Goal: Task Accomplishment & Management: Manage account settings

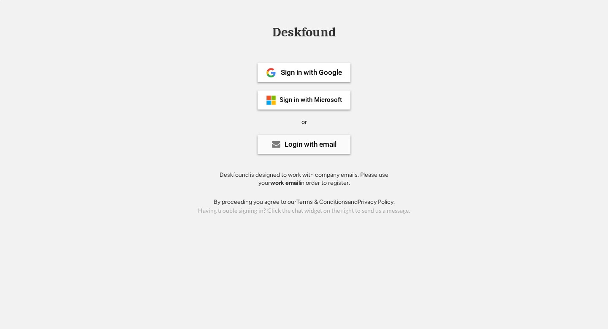
click at [323, 144] on div "Login with email" at bounding box center [311, 144] width 52 height 7
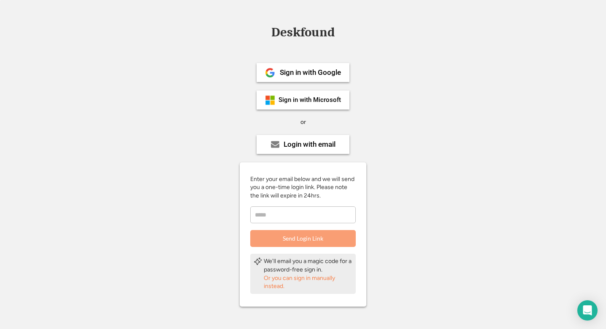
click at [291, 214] on input "email" at bounding box center [303, 214] width 106 height 17
click at [334, 73] on div "Sign in with Google" at bounding box center [310, 72] width 61 height 7
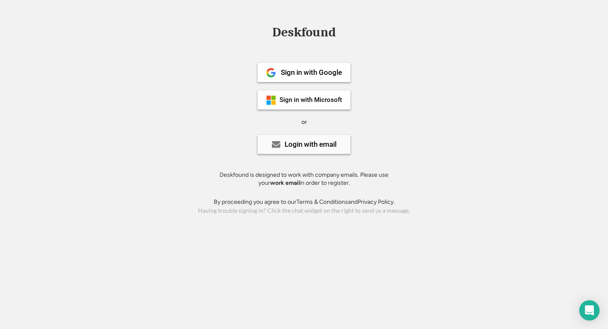
click at [323, 147] on div "Login with email" at bounding box center [311, 144] width 52 height 7
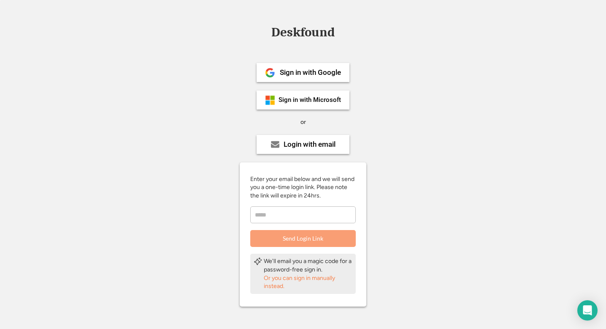
click at [306, 218] on input "email" at bounding box center [303, 214] width 106 height 17
click at [313, 280] on div "Or you can sign in manually instead." at bounding box center [308, 282] width 89 height 16
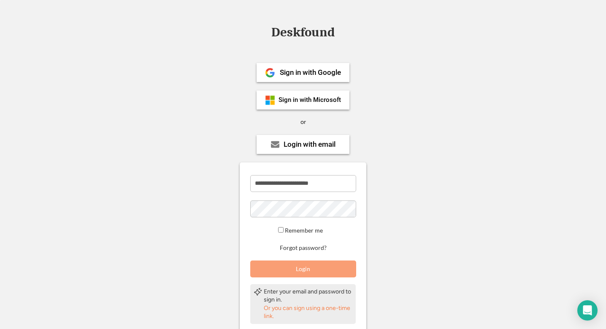
click at [317, 271] on button "Login" at bounding box center [303, 268] width 106 height 17
